Goal: Task Accomplishment & Management: Use online tool/utility

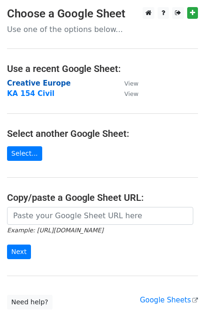
click at [54, 84] on strong "Creative Europe" at bounding box center [39, 83] width 64 height 8
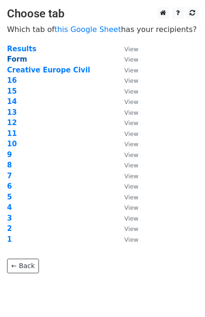
click at [18, 61] on strong "Form" at bounding box center [17, 59] width 20 height 8
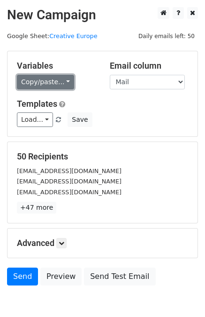
click at [40, 81] on link "Copy/paste..." at bounding box center [45, 82] width 57 height 15
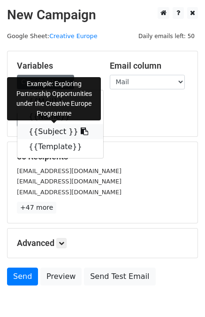
click at [47, 130] on link "{{Subject }}" at bounding box center [60, 131] width 86 height 15
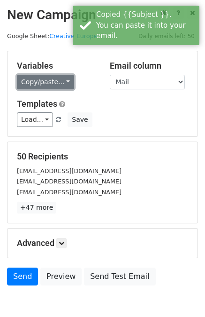
click at [61, 83] on link "Copy/paste..." at bounding box center [45, 82] width 57 height 15
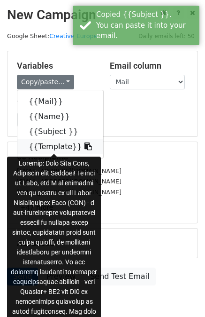
click at [57, 149] on link "{{Template}}" at bounding box center [60, 146] width 86 height 15
